Goal: Transaction & Acquisition: Download file/media

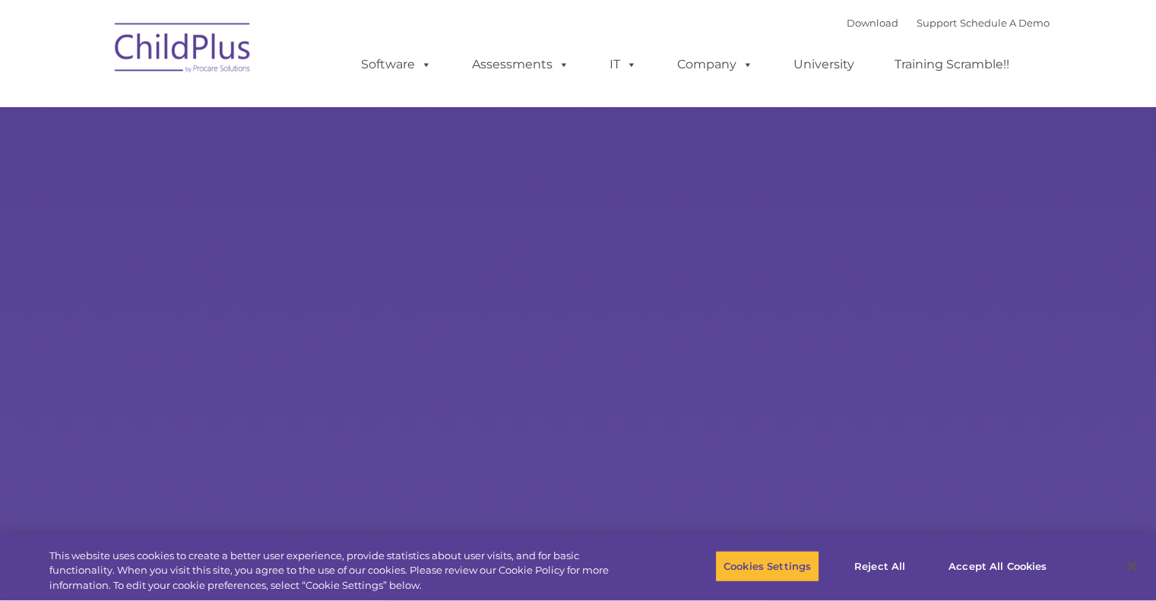
select select "MEDIUM"
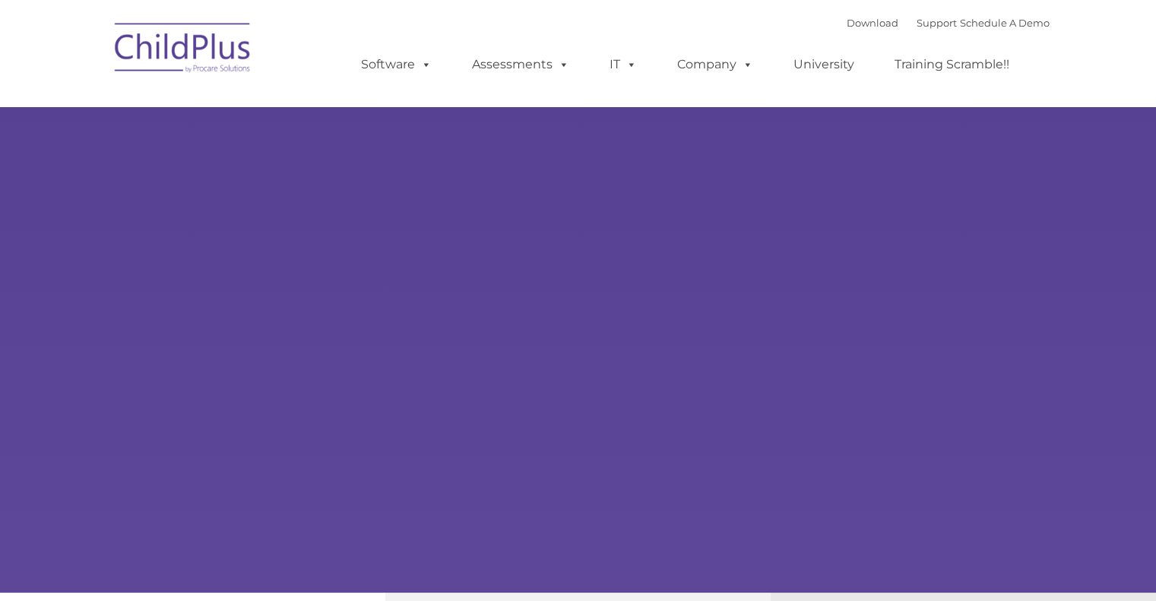
type input ""
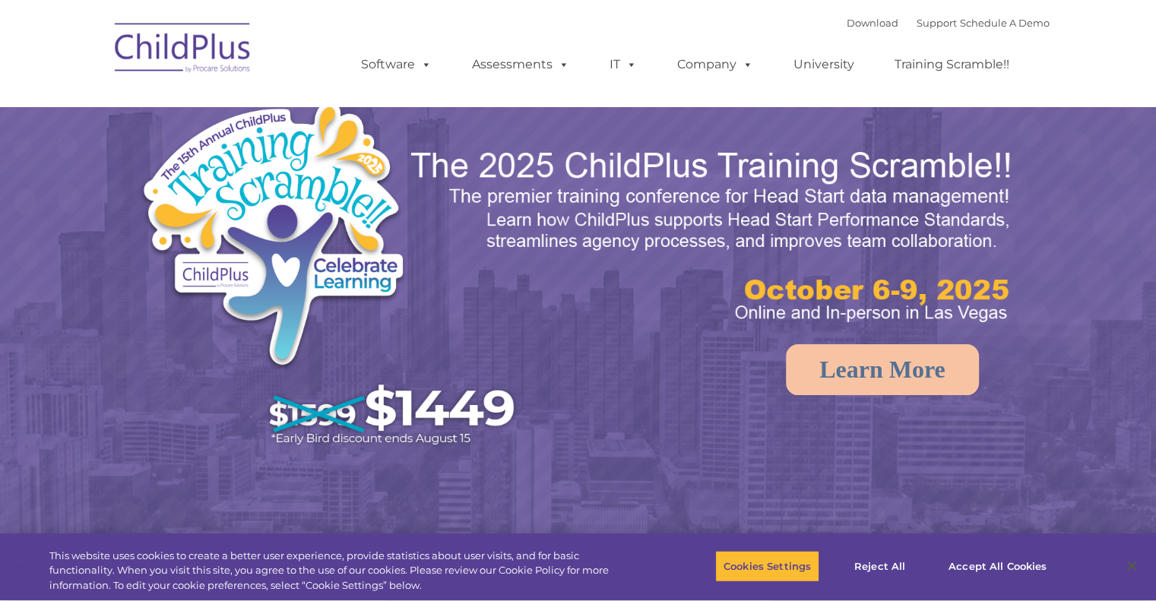
select select "MEDIUM"
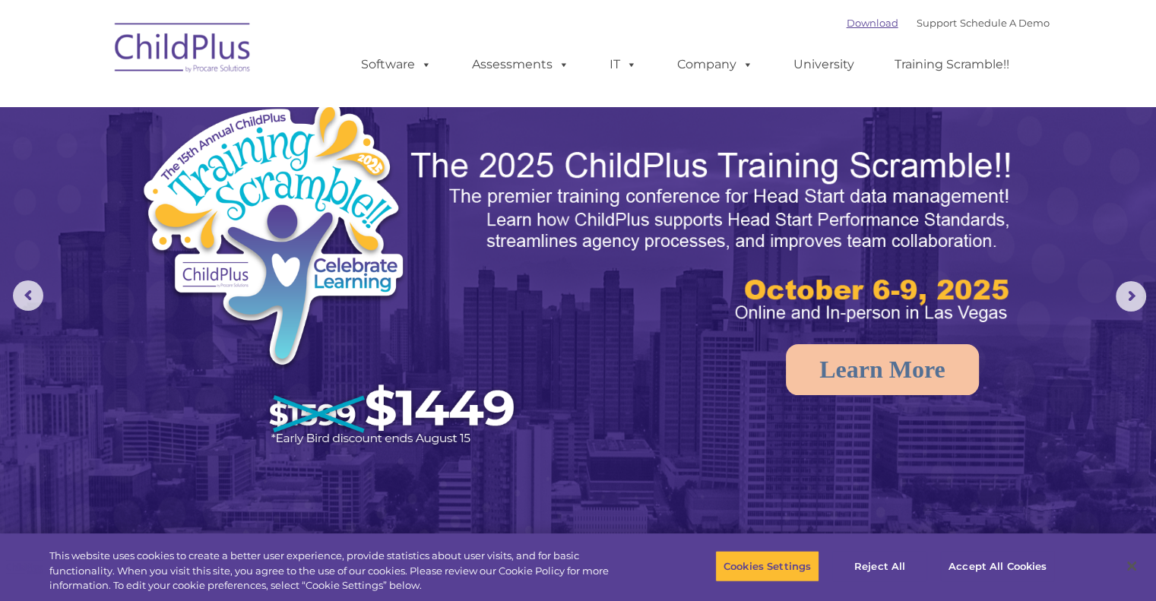
click at [847, 17] on link "Download" at bounding box center [873, 23] width 52 height 12
